Goal: Obtain resource: Download file/media

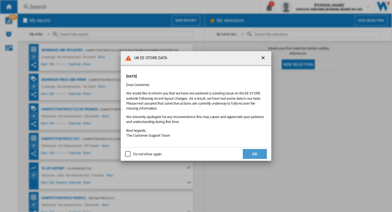
click at [255, 154] on button "OK" at bounding box center [255, 154] width 24 height 10
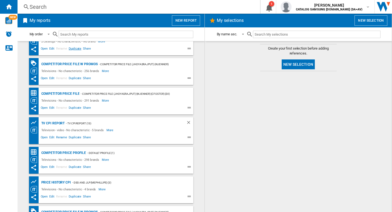
scroll to position [43, 0]
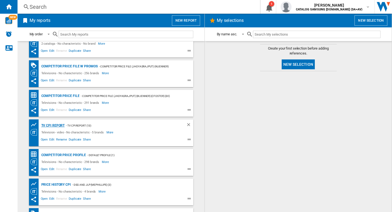
click at [53, 125] on div "TV CPI Report" at bounding box center [52, 125] width 25 height 7
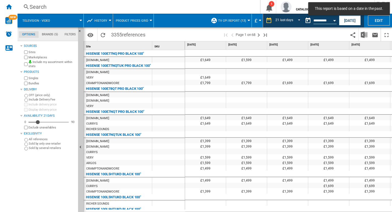
click at [248, 21] on div at bounding box center [249, 20] width 3 height 1
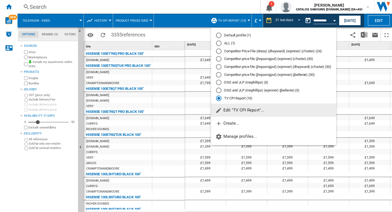
click at [171, 33] on md-backdrop at bounding box center [196, 106] width 392 height 212
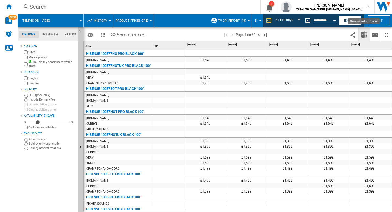
click at [367, 38] on img "Download in Excel" at bounding box center [364, 34] width 7 height 7
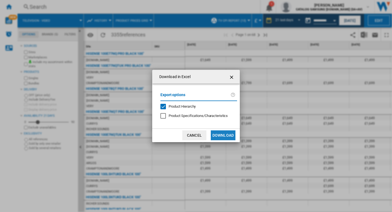
click at [222, 137] on button "Download" at bounding box center [223, 135] width 25 height 10
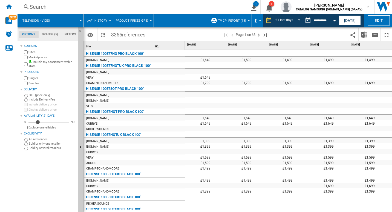
click at [209, 7] on div "Search" at bounding box center [130, 7] width 201 height 8
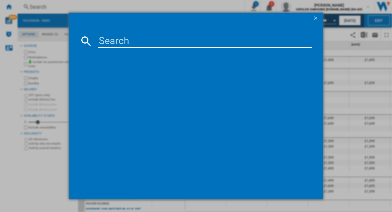
click at [313, 17] on button "button" at bounding box center [316, 18] width 11 height 11
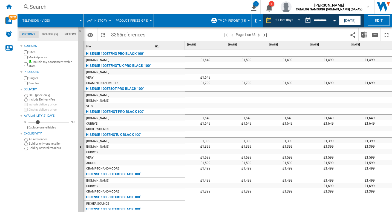
click at [140, 7] on div "Search" at bounding box center [130, 7] width 201 height 8
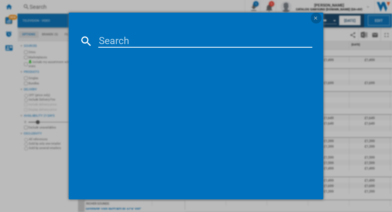
click at [317, 16] on ng-md-icon "getI18NText('BUTTONS.CLOSE_DIALOG')" at bounding box center [316, 18] width 7 height 7
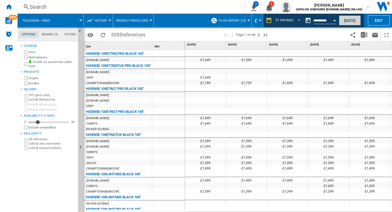
click at [351, 20] on button "[DATE]" at bounding box center [350, 20] width 22 height 10
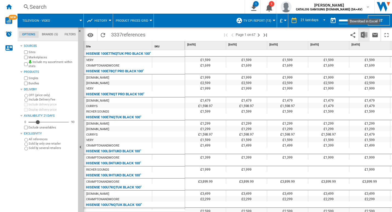
click at [364, 33] on img "Download in Excel" at bounding box center [364, 34] width 7 height 7
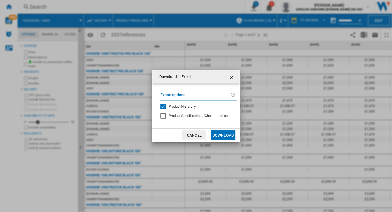
click at [227, 132] on button "Download" at bounding box center [223, 135] width 25 height 10
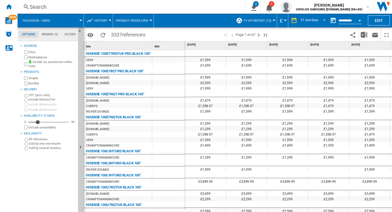
drag, startPoint x: 155, startPoint y: 9, endPoint x: 225, endPoint y: 9, distance: 69.3
click at [225, 9] on div "Search" at bounding box center [130, 7] width 201 height 8
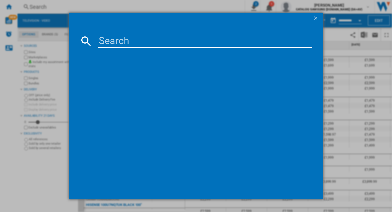
click at [315, 19] on ng-md-icon "getI18NText('BUTTONS.CLOSE_DIALOG')" at bounding box center [316, 18] width 7 height 7
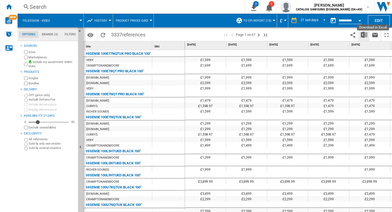
click at [367, 36] on img "Download in Excel" at bounding box center [364, 34] width 7 height 7
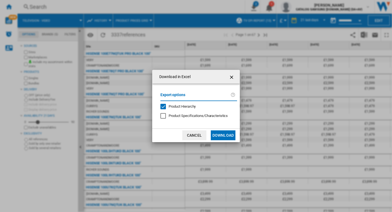
click at [232, 74] on ng-md-icon "getI18NText('BUTTONS.CLOSE_DIALOG')" at bounding box center [232, 77] width 7 height 7
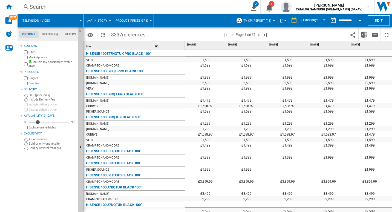
click at [234, 107] on div "£1,598.97" at bounding box center [246, 105] width 41 height 5
click at [189, 14] on span at bounding box center [193, 21] width 79 height 14
drag, startPoint x: 232, startPoint y: 205, endPoint x: 243, endPoint y: 207, distance: 11.0
